Goal: Find contact information: Find contact information

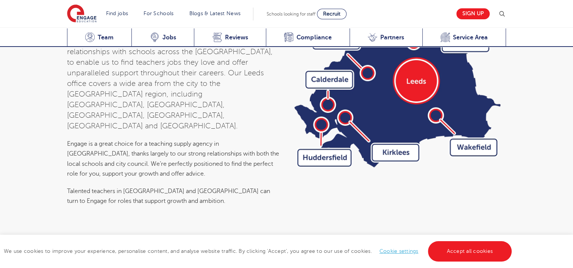
scroll to position [2505, 0]
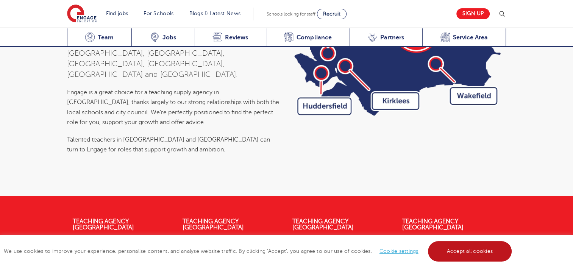
click at [453, 258] on link "Accept all cookies" at bounding box center [470, 251] width 84 height 20
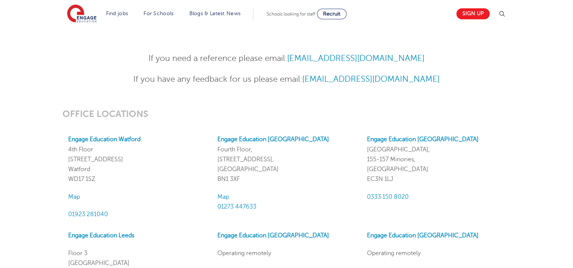
scroll to position [591, 0]
drag, startPoint x: 291, startPoint y: 56, endPoint x: 423, endPoint y: 61, distance: 131.9
click at [423, 61] on p "If you need a reference please email: References@engagepartners.co.uk" at bounding box center [287, 58] width 372 height 13
copy link "References@engagepartners.co.uk"
